Goal: Information Seeking & Learning: Learn about a topic

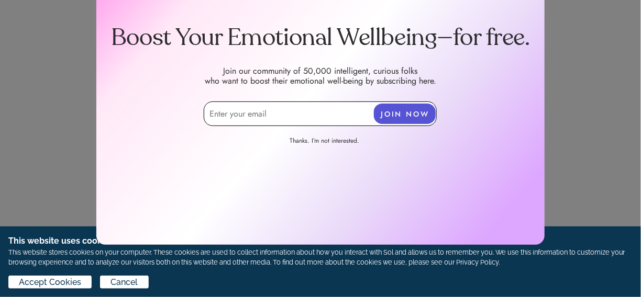
click at [277, 118] on input "email" at bounding box center [320, 114] width 233 height 25
type input "[EMAIL_ADDRESS][DOMAIN_NAME]"
click at [406, 113] on button "JOIN NOW" at bounding box center [405, 114] width 62 height 20
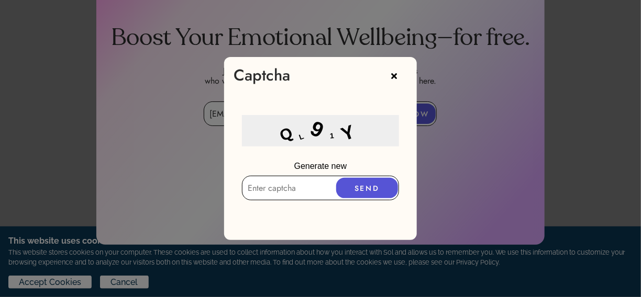
click at [280, 189] on input "text" at bounding box center [320, 188] width 157 height 25
type input "ql91y"
click at [366, 189] on button "SEND" at bounding box center [367, 188] width 62 height 20
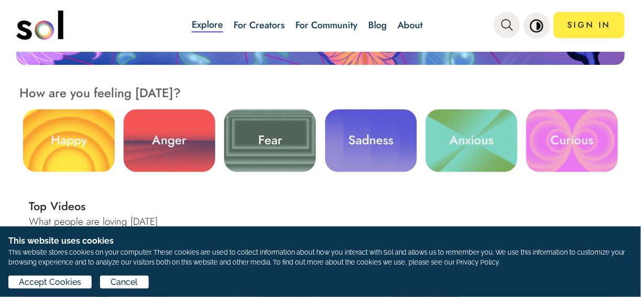
scroll to position [262, 0]
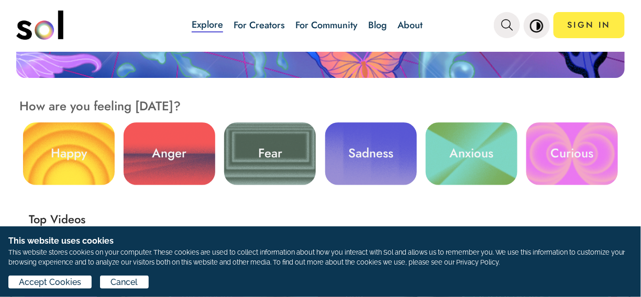
click at [362, 162] on link "Sadness" at bounding box center [371, 153] width 92 height 63
